Goal: Book appointment/travel/reservation

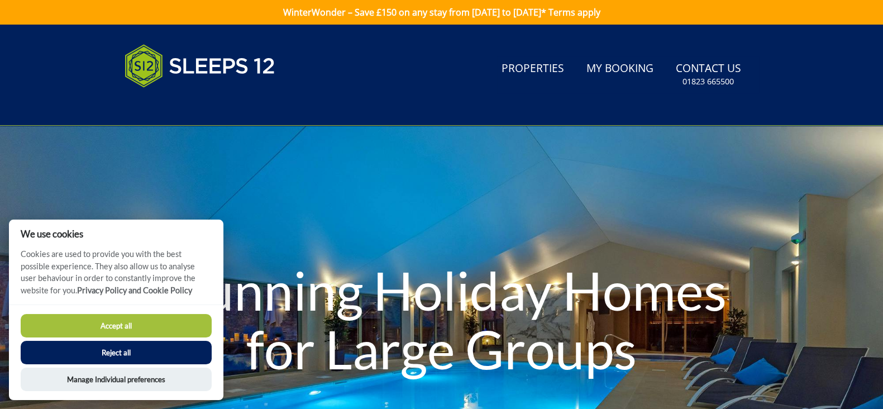
click at [116, 328] on button "Accept all" at bounding box center [116, 325] width 191 height 23
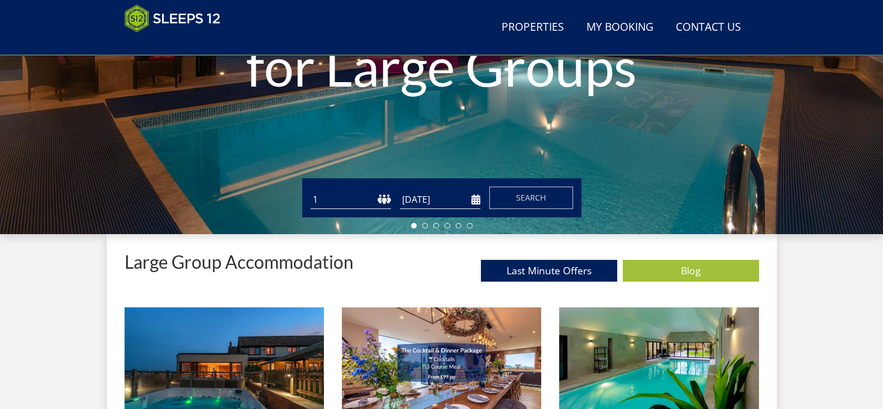
scroll to position [261, 0]
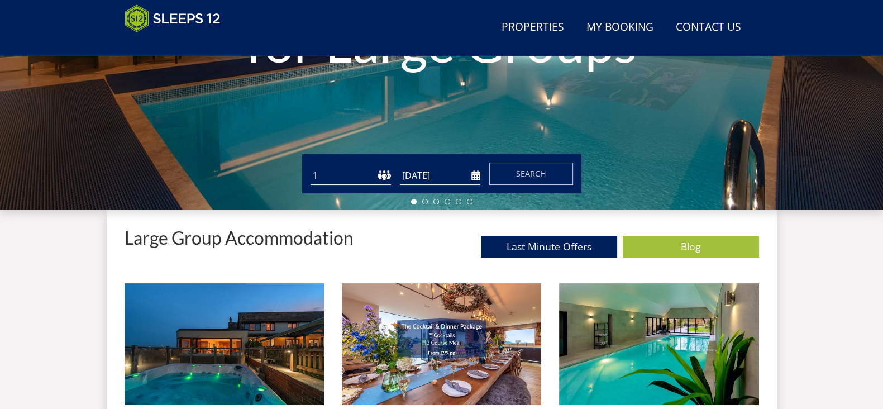
click at [340, 178] on select "1 2 3 4 5 6 7 8 9 10 11 12 13 14 15 16 17 18 19 20 21 22 23 24 25 26 27 28 29 3…" at bounding box center [351, 176] width 80 height 18
select select "20"
click at [311, 167] on select "1 2 3 4 5 6 7 8 9 10 11 12 13 14 15 16 17 18 19 20 21 22 23 24 25 26 27 28 29 3…" at bounding box center [351, 176] width 80 height 18
click at [474, 179] on input "[DATE]" at bounding box center [440, 176] width 80 height 18
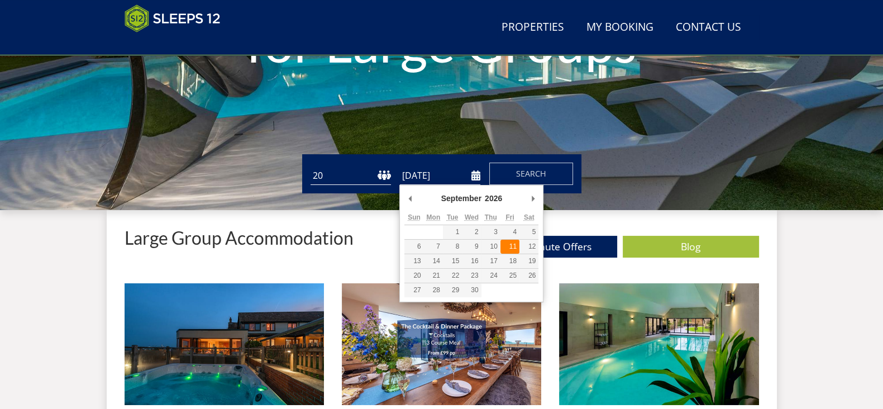
type input "[DATE]"
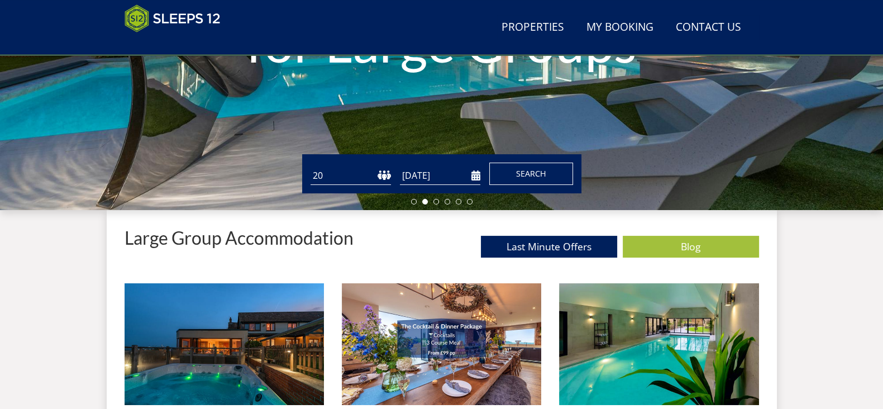
click at [511, 169] on button "Search" at bounding box center [532, 174] width 84 height 22
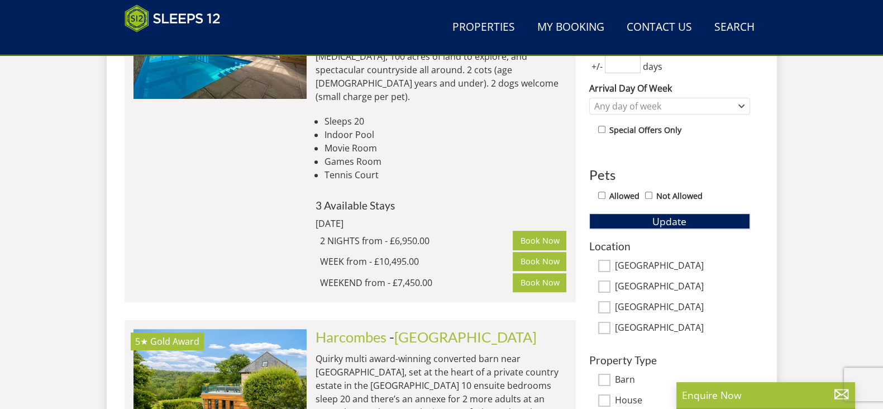
scroll to position [355, 0]
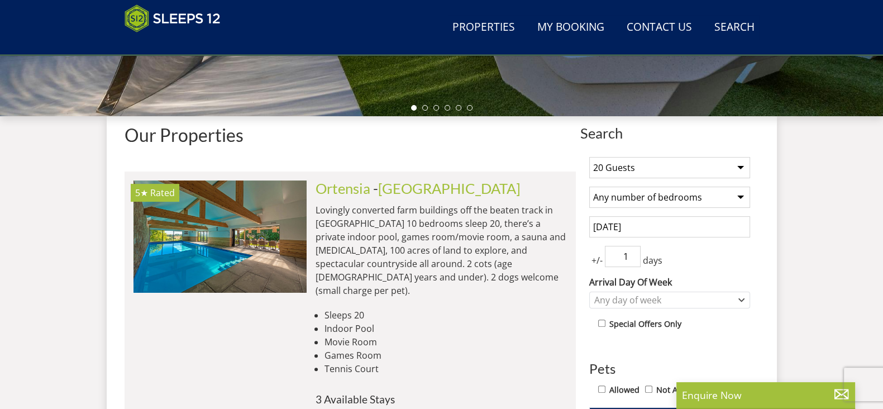
click at [631, 250] on input "1" at bounding box center [623, 256] width 36 height 21
type input "2"
click at [631, 250] on input "2" at bounding box center [623, 256] width 36 height 21
click at [658, 300] on div "Any day of week" at bounding box center [664, 300] width 145 height 12
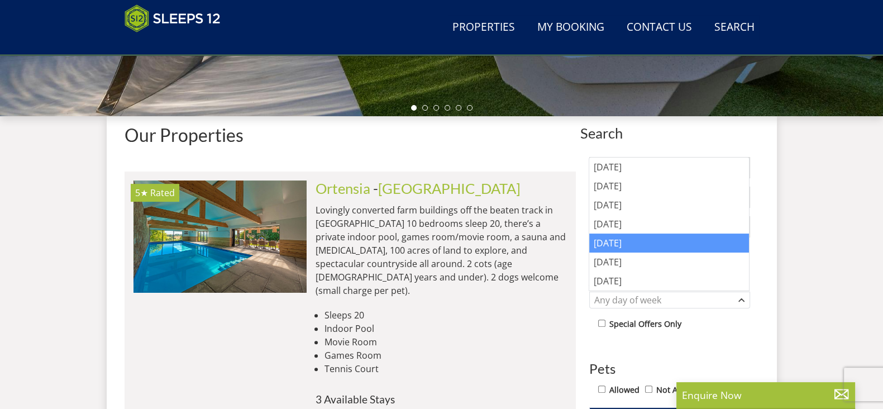
click at [638, 246] on div "[DATE]" at bounding box center [670, 243] width 160 height 19
click at [623, 353] on div "1 Guest 2 Guests 3 Guests 4 Guests 5 Guests 6 Guests 7 Guests 8 Guests 9 Guests…" at bounding box center [670, 405] width 179 height 515
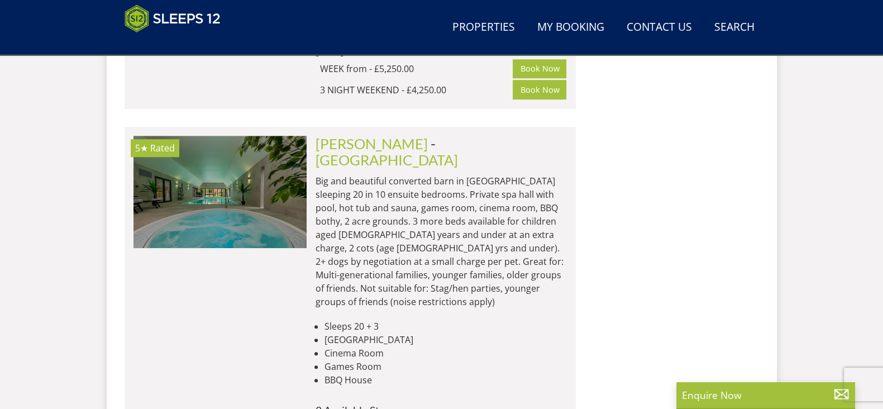
scroll to position [0, 0]
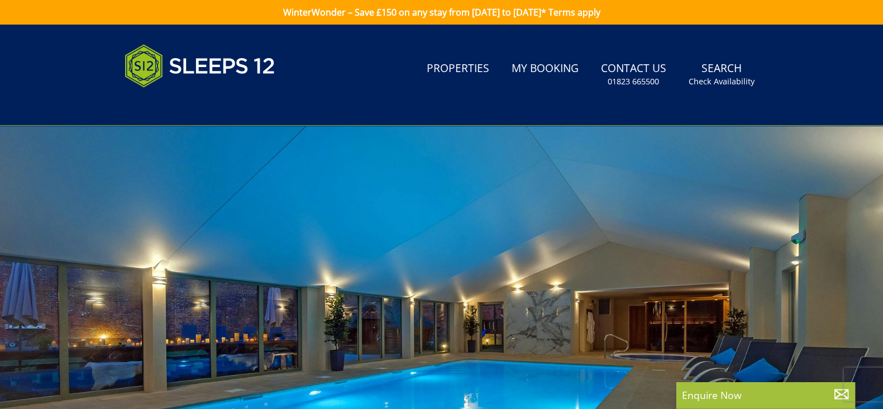
select select "20"
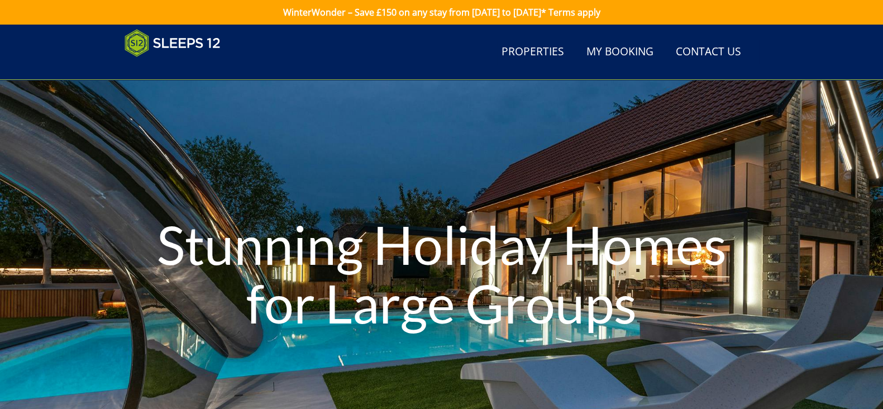
scroll to position [261, 0]
